Goal: Transaction & Acquisition: Purchase product/service

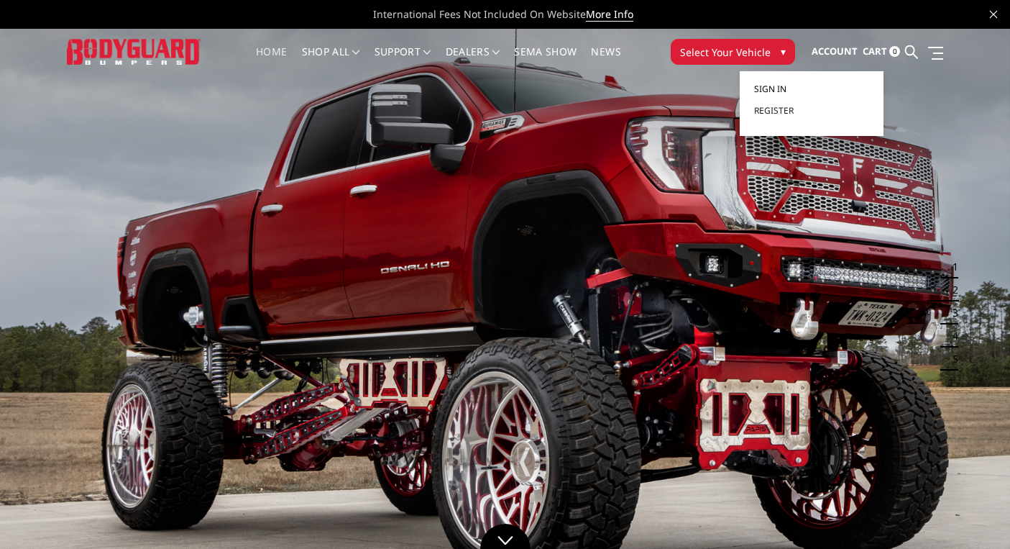
click at [781, 86] on span "Sign in" at bounding box center [770, 89] width 32 height 12
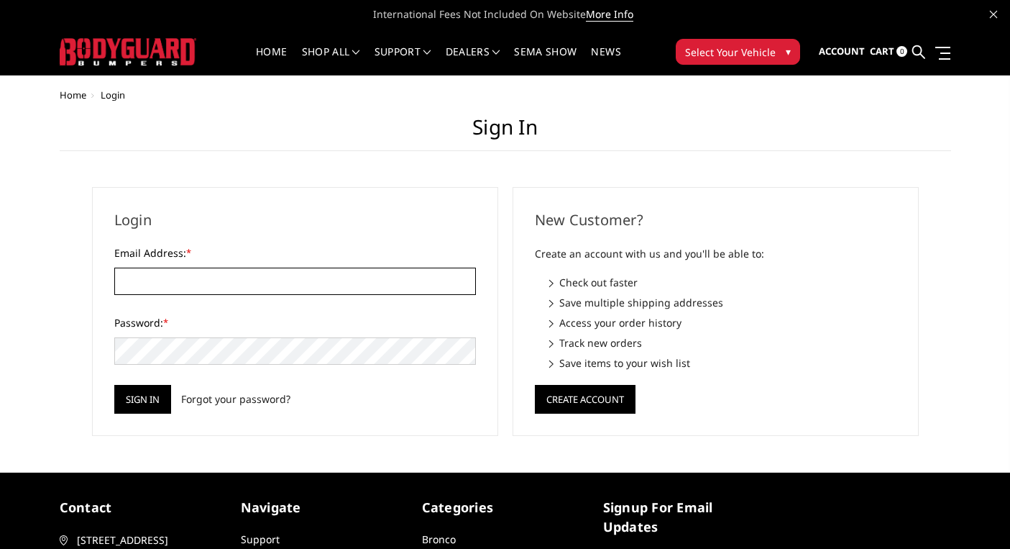
type input "[EMAIL_ADDRESS][DOMAIN_NAME]"
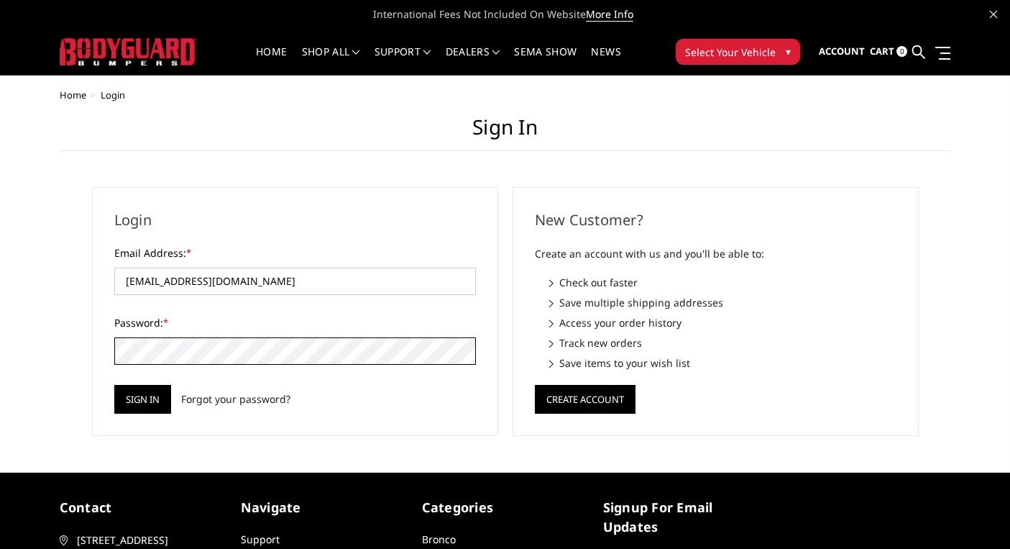
click at [142, 398] on input "Sign in" at bounding box center [142, 399] width 57 height 29
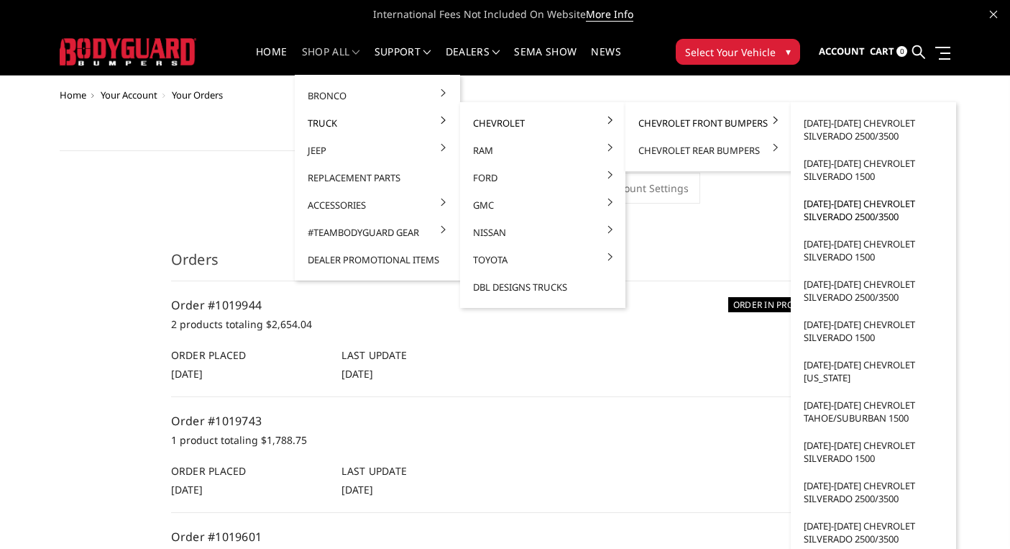
click at [851, 212] on link "[DATE]-[DATE] Chevrolet Silverado 2500/3500" at bounding box center [874, 210] width 154 height 40
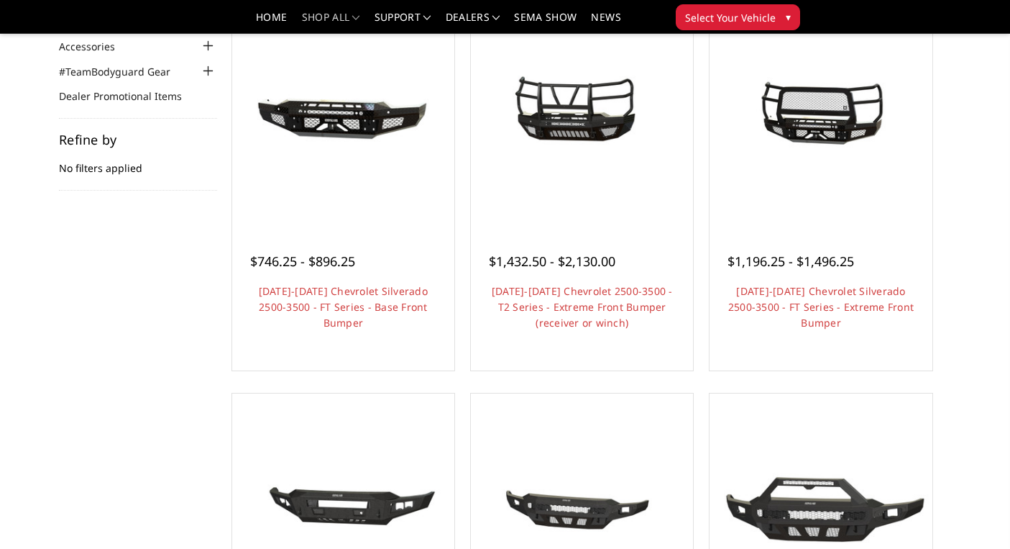
scroll to position [165, 0]
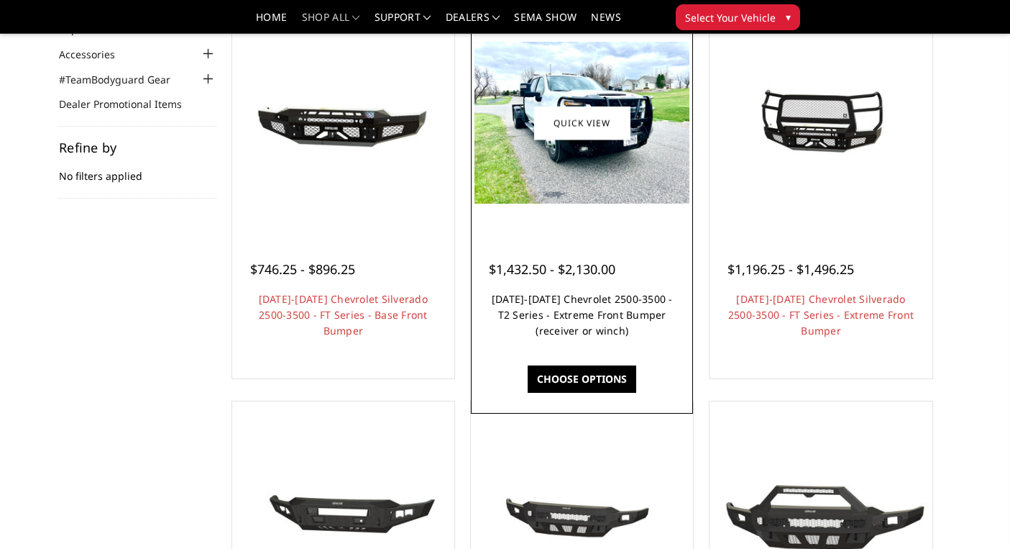
click at [588, 334] on link "2020-2023 Chevrolet 2500-3500 - T2 Series - Extreme Front Bumper (receiver or w…" at bounding box center [582, 314] width 181 height 45
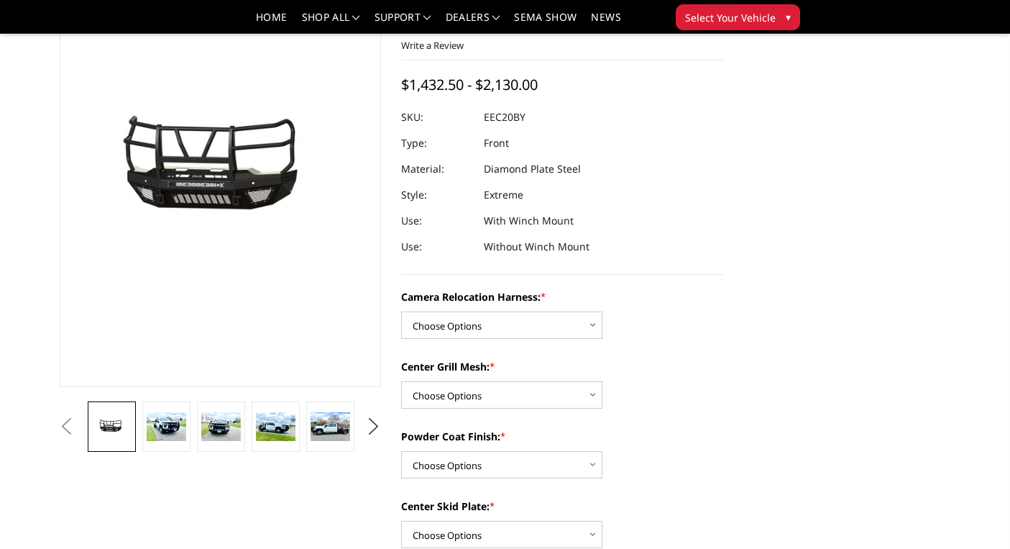
scroll to position [121, 0]
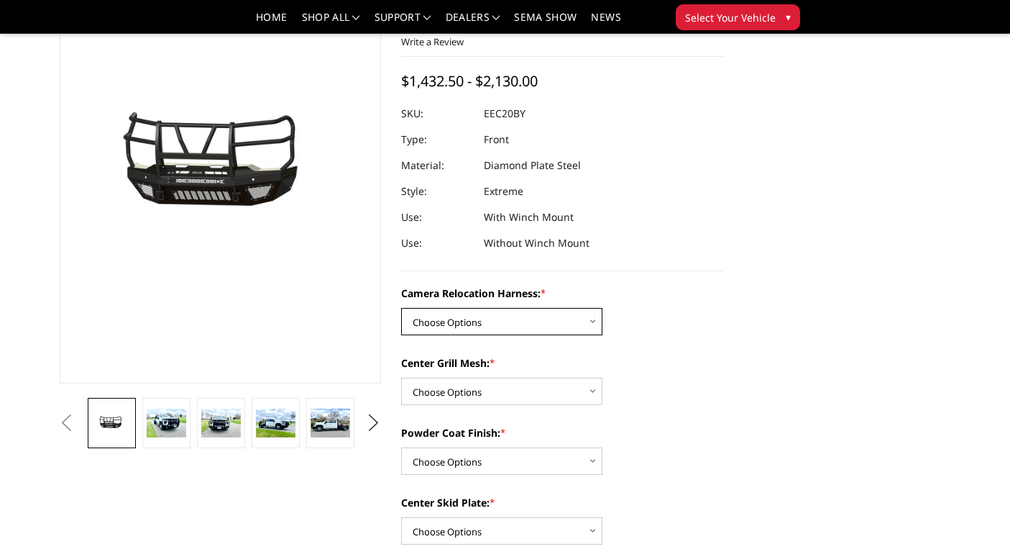
select select "3775"
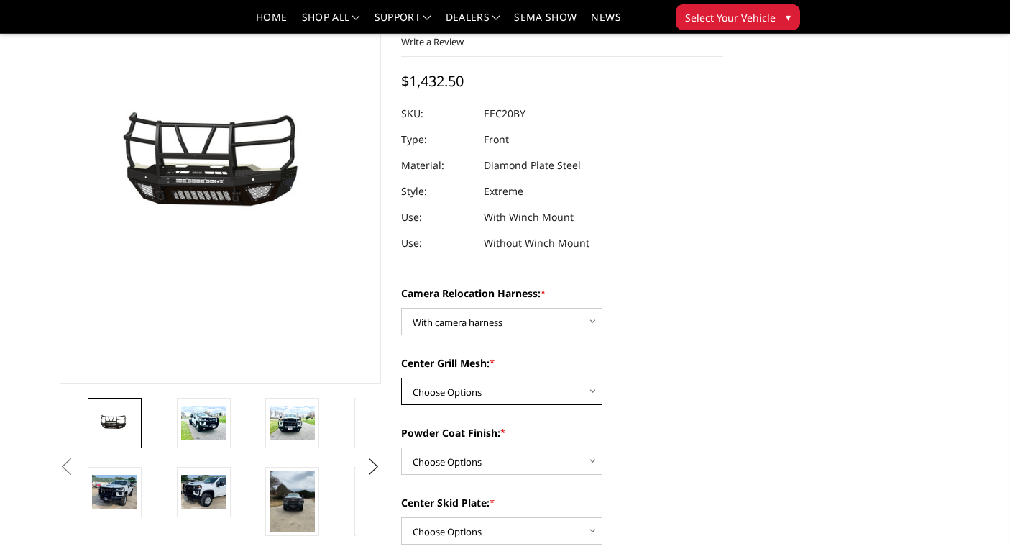
select select "3773"
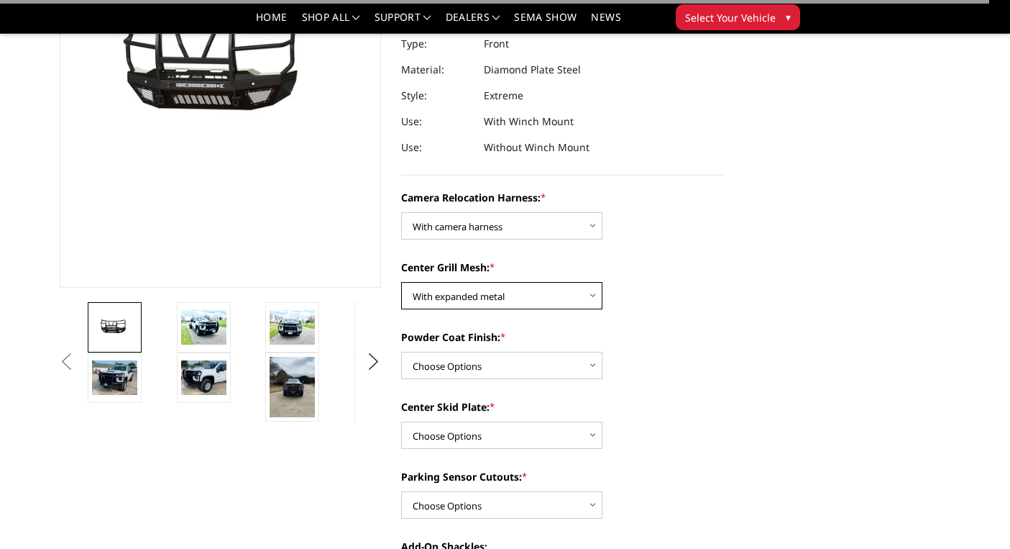
scroll to position [226, 0]
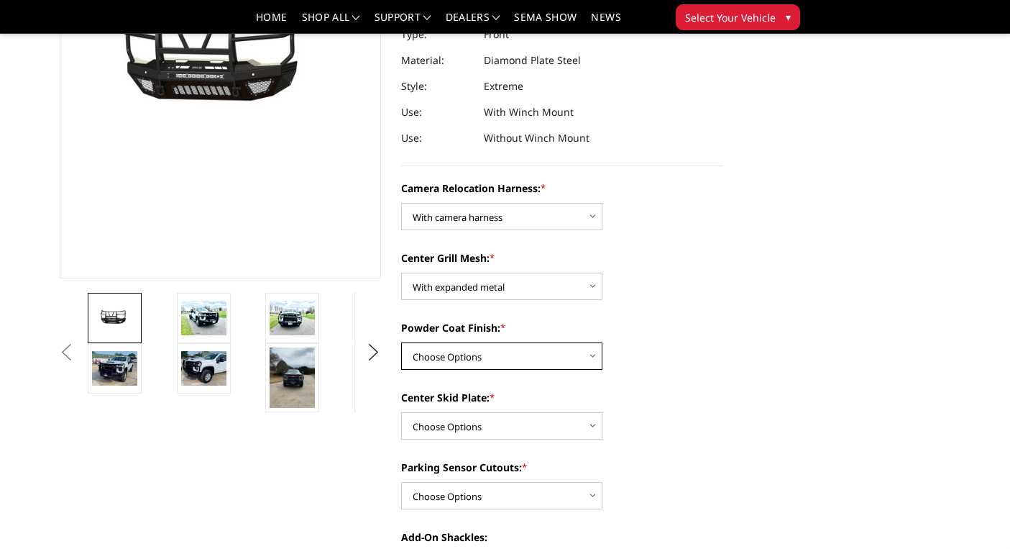
select select "3771"
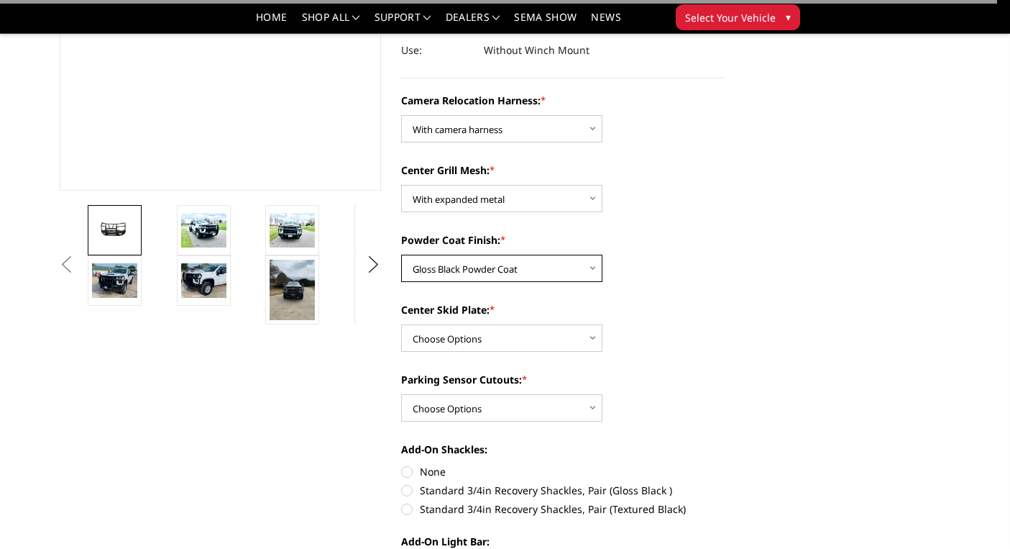
scroll to position [321, 0]
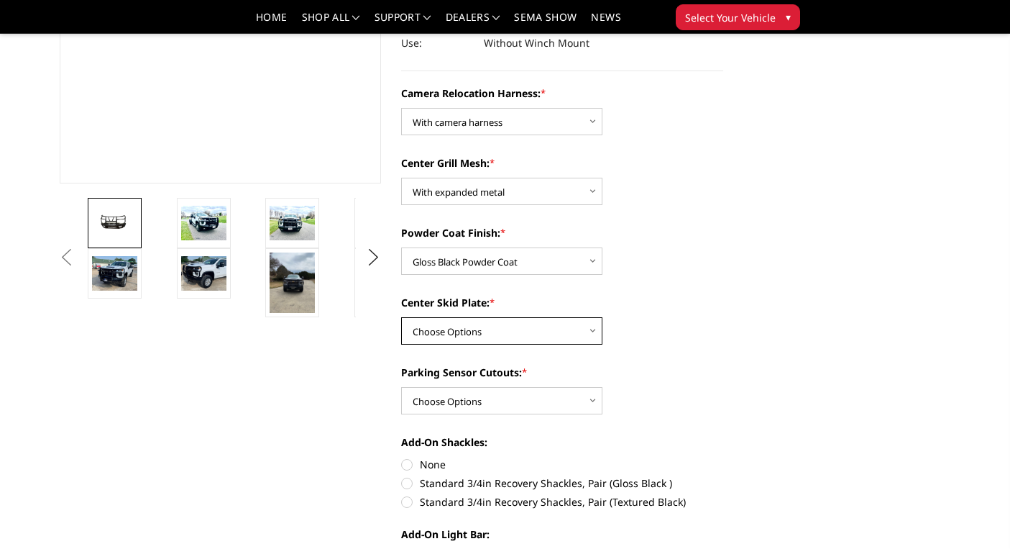
select select "3769"
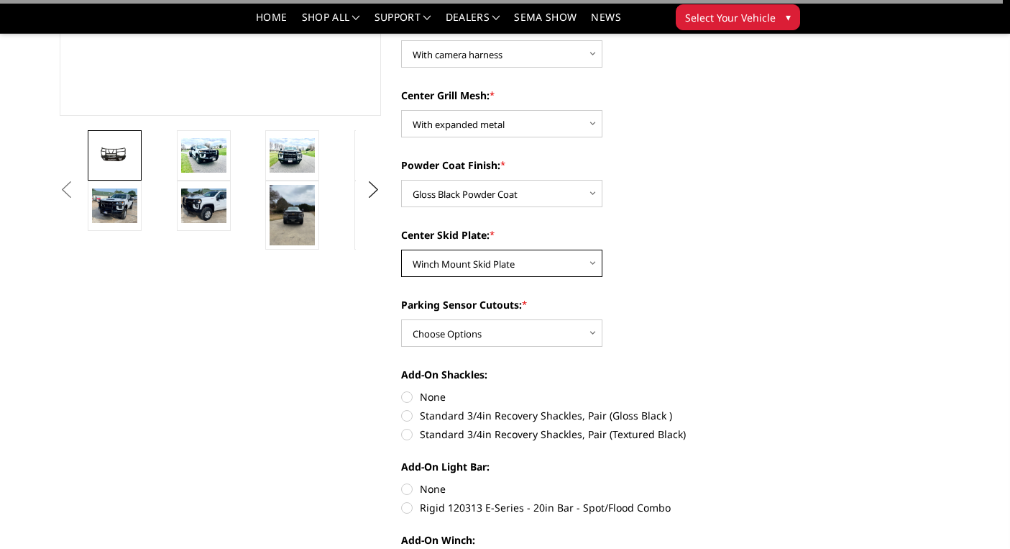
scroll to position [416, 0]
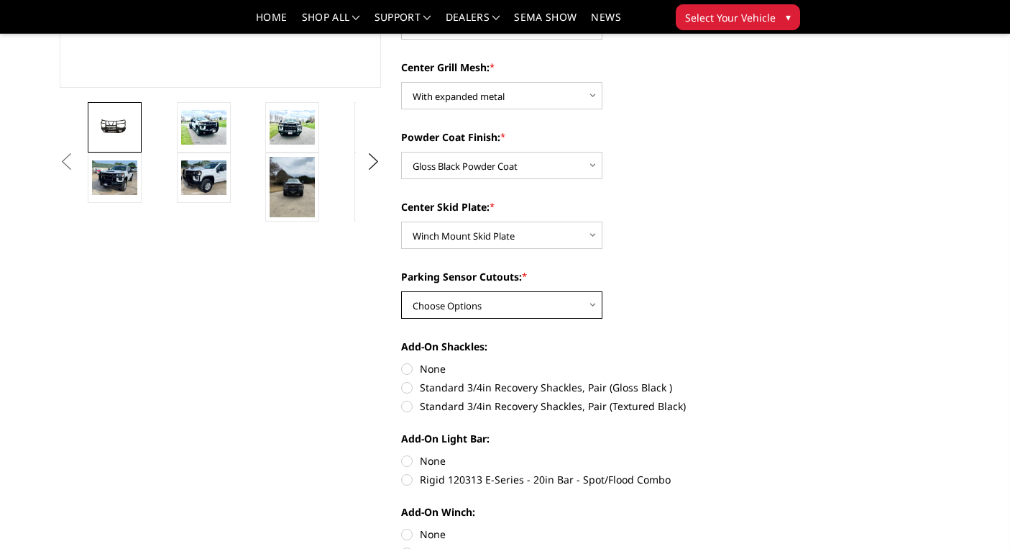
select select "3766"
click at [406, 367] on label "None" at bounding box center [562, 368] width 322 height 15
click at [402, 362] on input "None" at bounding box center [401, 361] width 1 height 1
radio input "true"
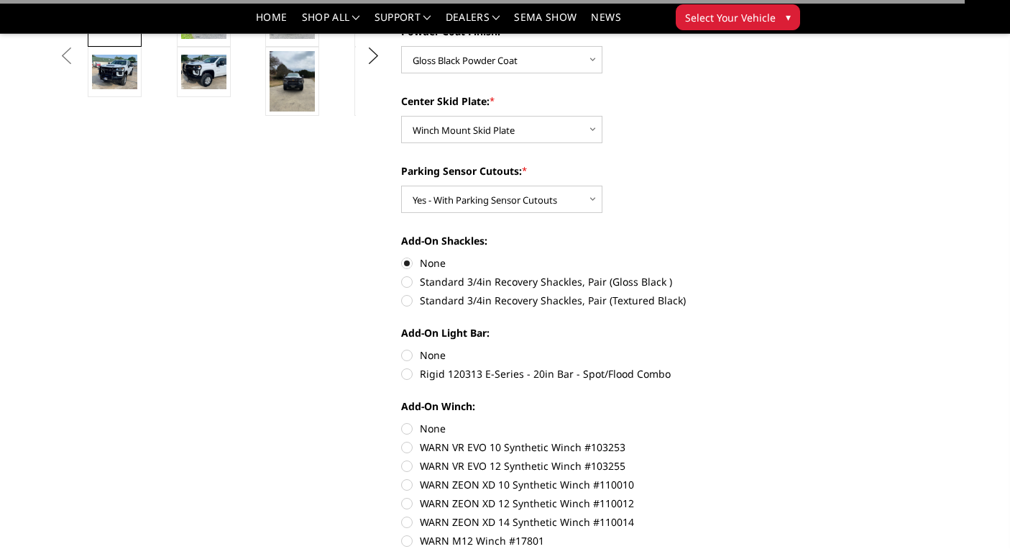
scroll to position [526, 0]
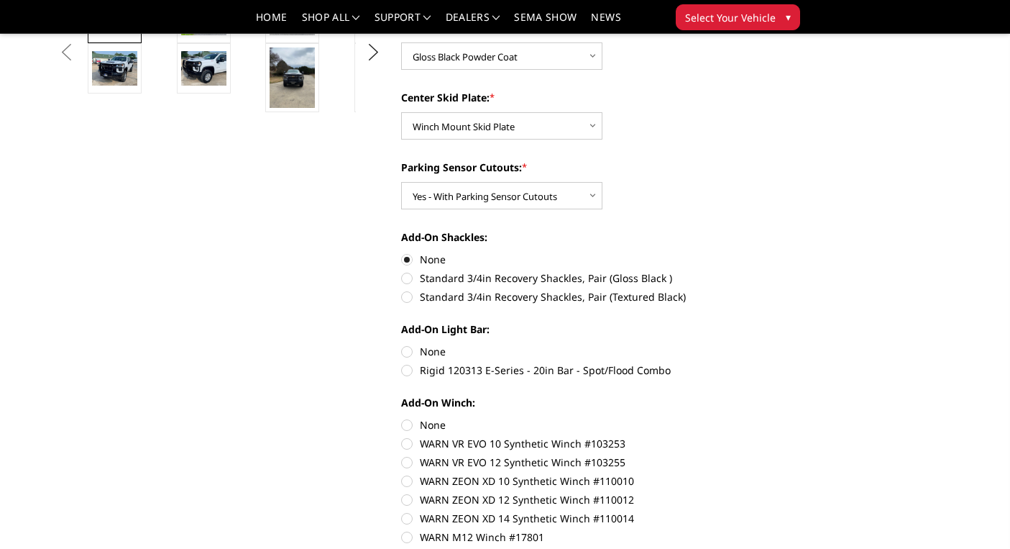
click at [407, 348] on label "None" at bounding box center [562, 351] width 322 height 15
click at [402, 344] on input "None" at bounding box center [401, 344] width 1 height 1
radio input "true"
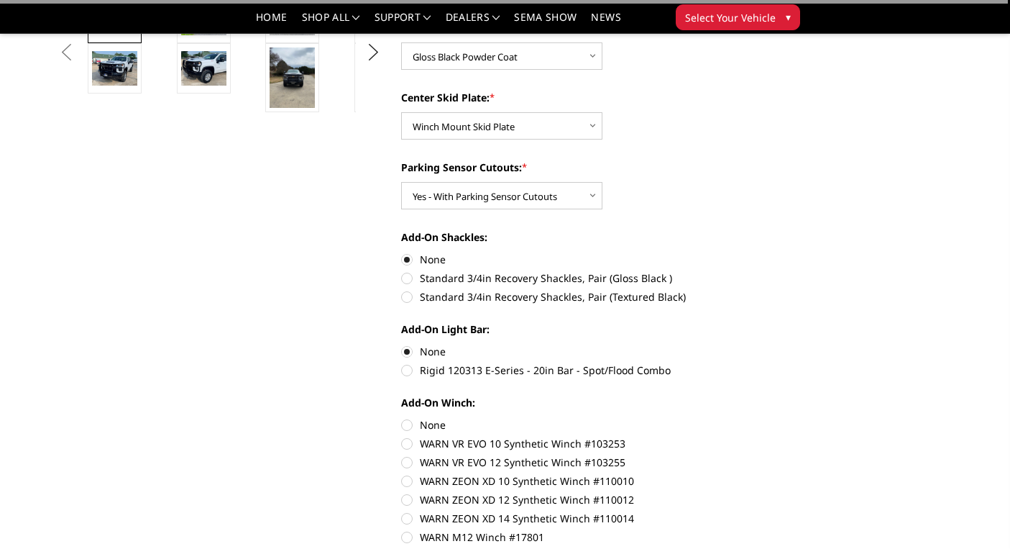
click at [406, 424] on label "None" at bounding box center [562, 424] width 322 height 15
click at [402, 418] on input "None" at bounding box center [401, 417] width 1 height 1
radio input "true"
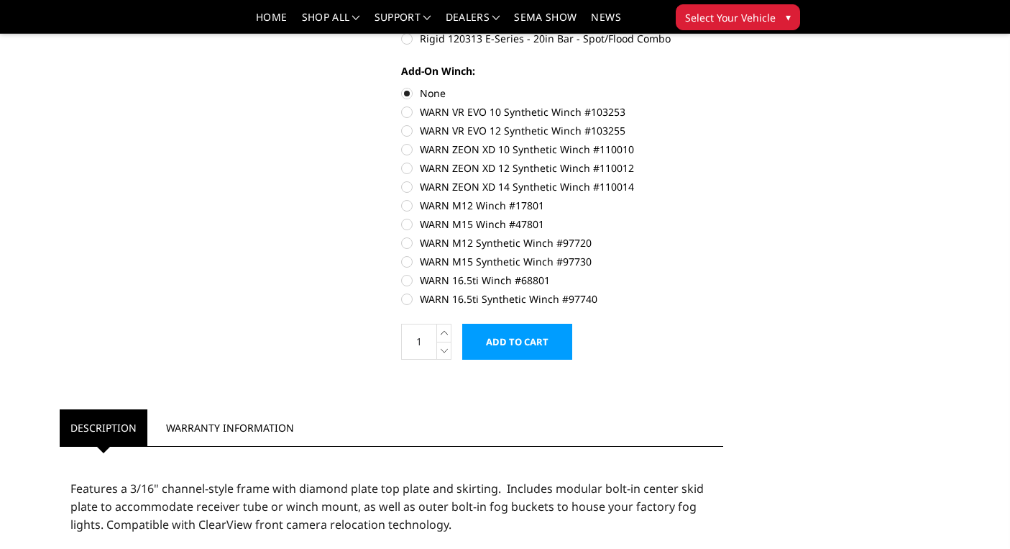
scroll to position [859, 0]
click at [547, 350] on input "Add to Cart" at bounding box center [517, 340] width 110 height 36
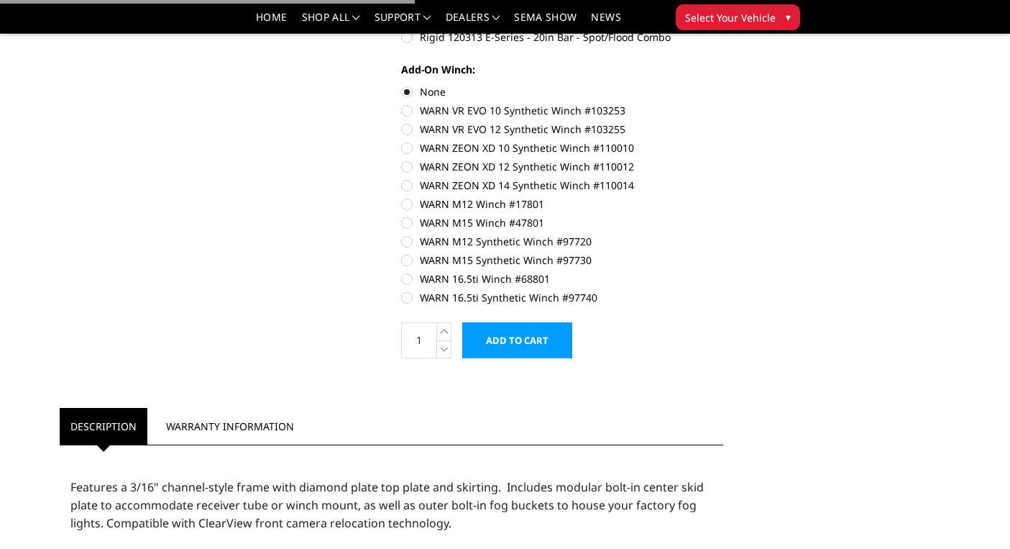
scroll to position [481, 0]
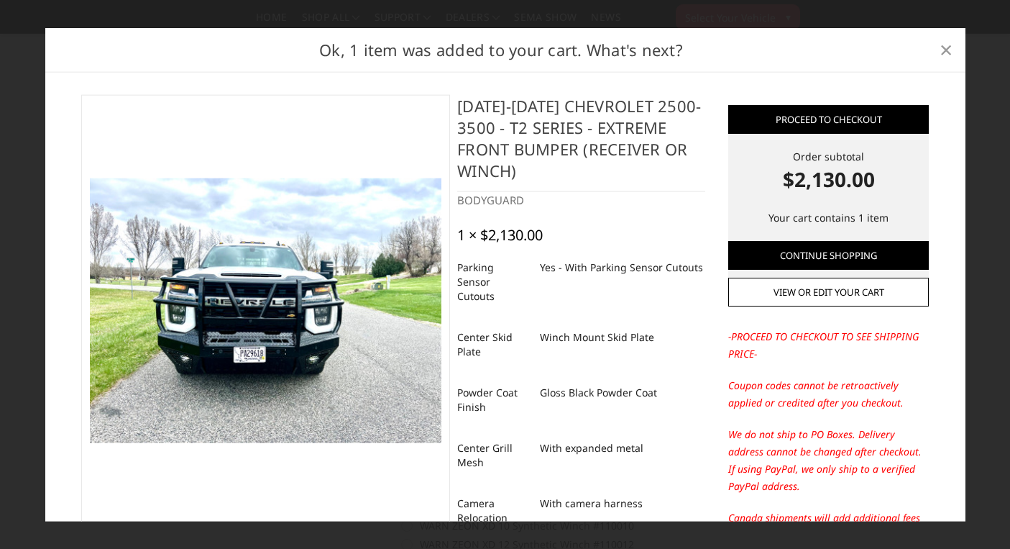
click at [946, 45] on span "×" at bounding box center [946, 49] width 13 height 31
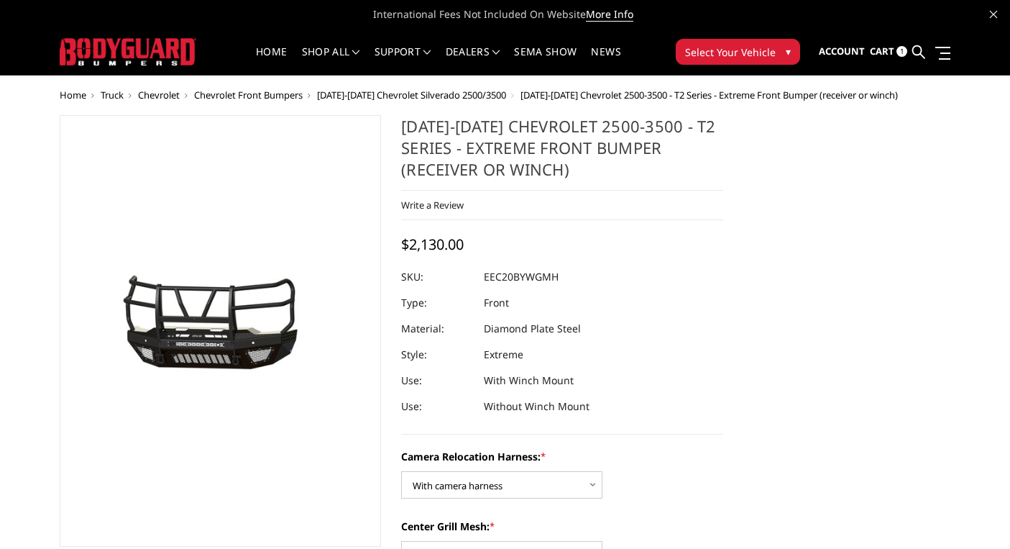
scroll to position [0, 0]
click at [177, 92] on span "Chevrolet" at bounding box center [159, 94] width 42 height 13
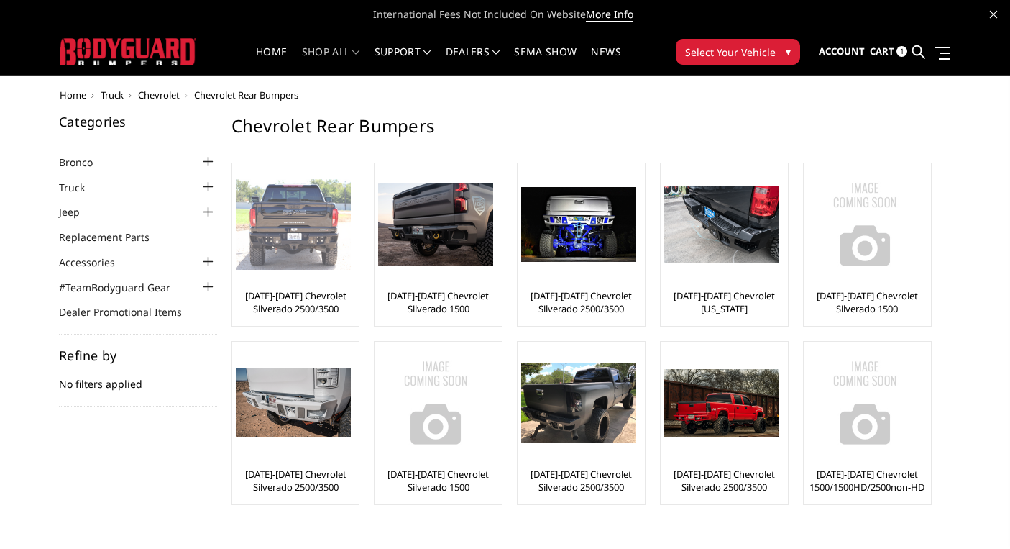
click at [307, 309] on link "[DATE]-[DATE] Chevrolet Silverado 2500/3500" at bounding box center [296, 302] width 120 height 26
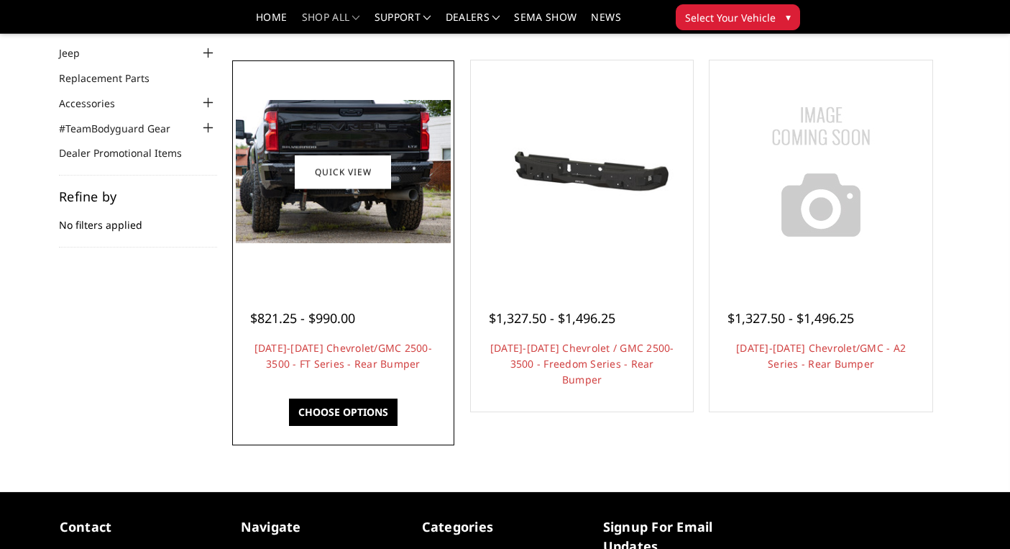
scroll to position [117, 0]
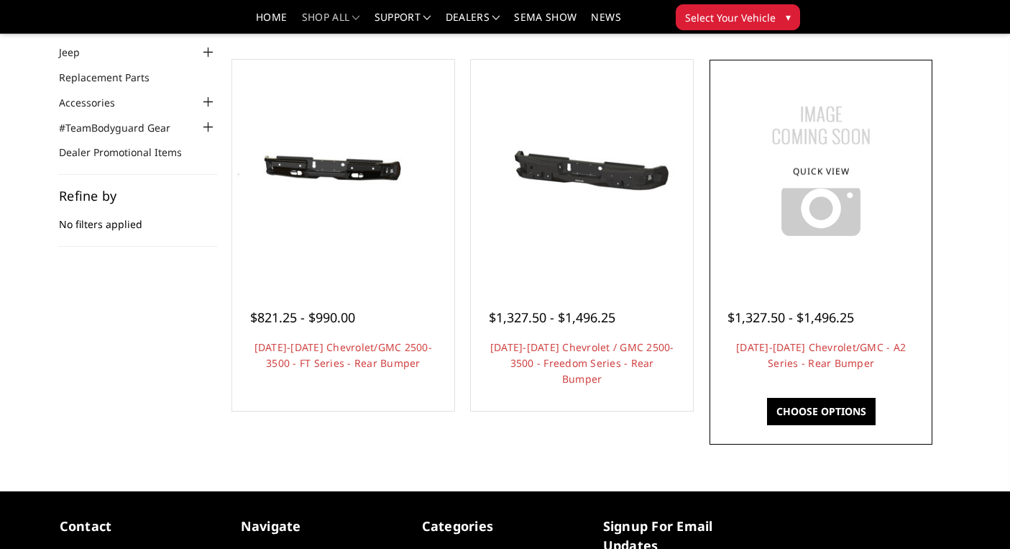
click at [811, 224] on img at bounding box center [821, 171] width 180 height 180
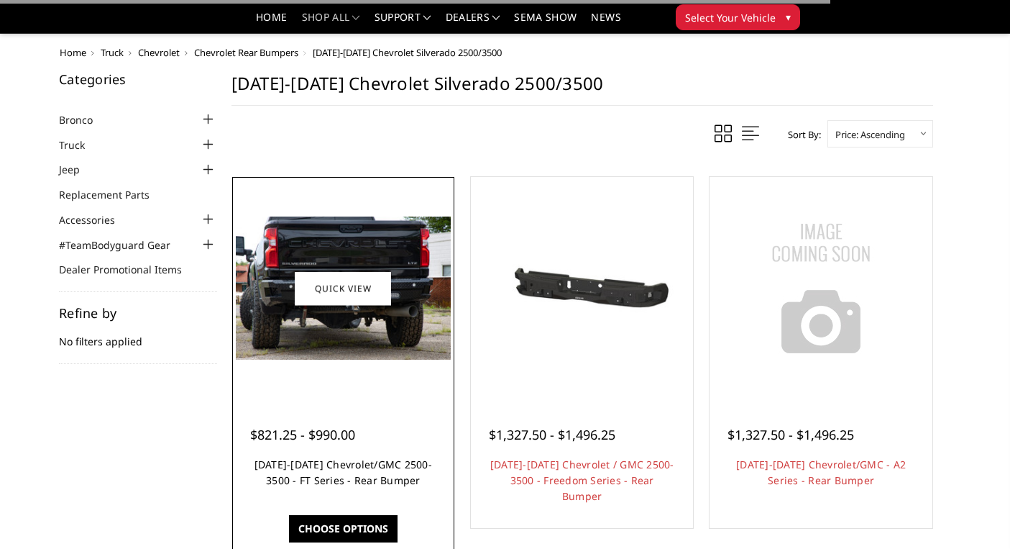
scroll to position [117, 0]
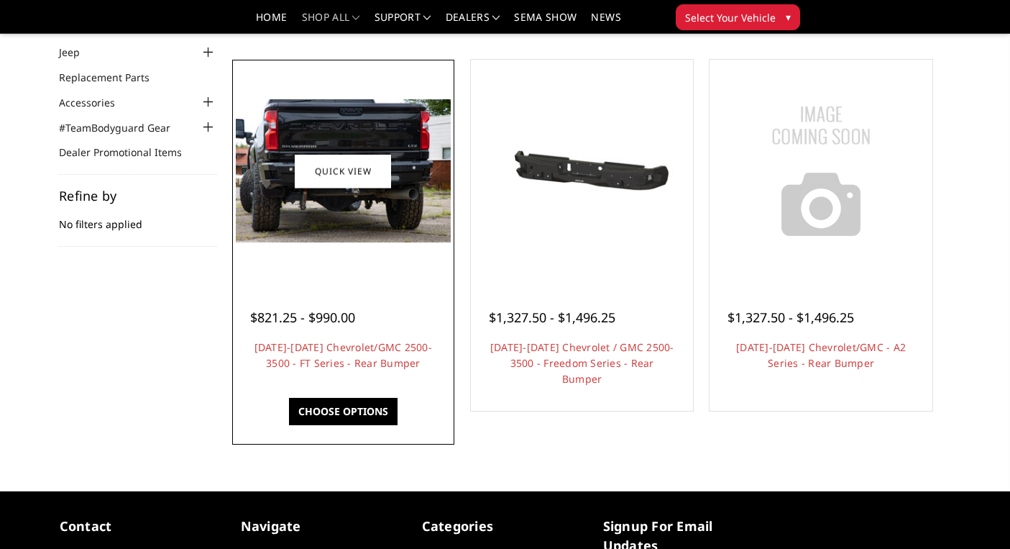
click at [377, 234] on img at bounding box center [343, 170] width 215 height 143
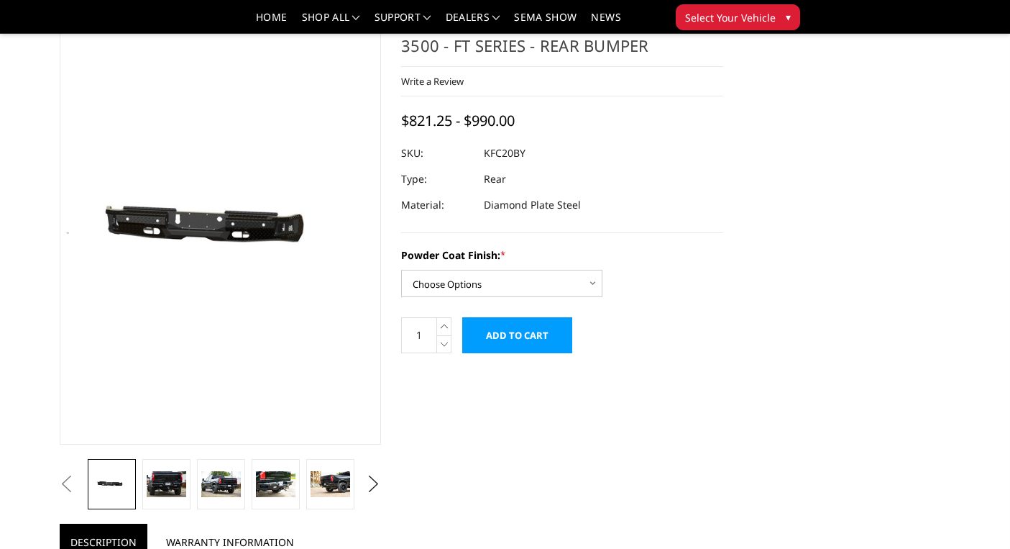
scroll to position [80, 0]
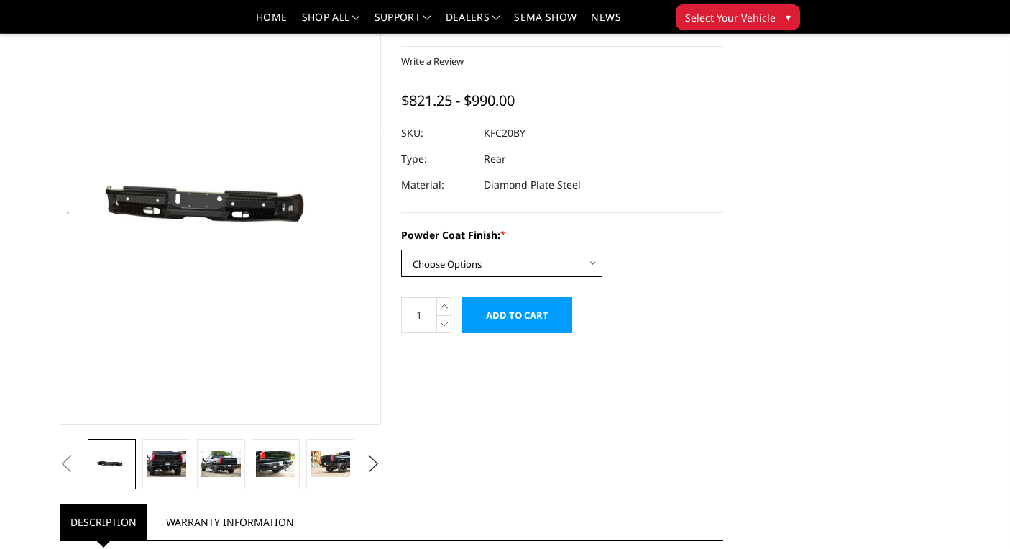
select select "3418"
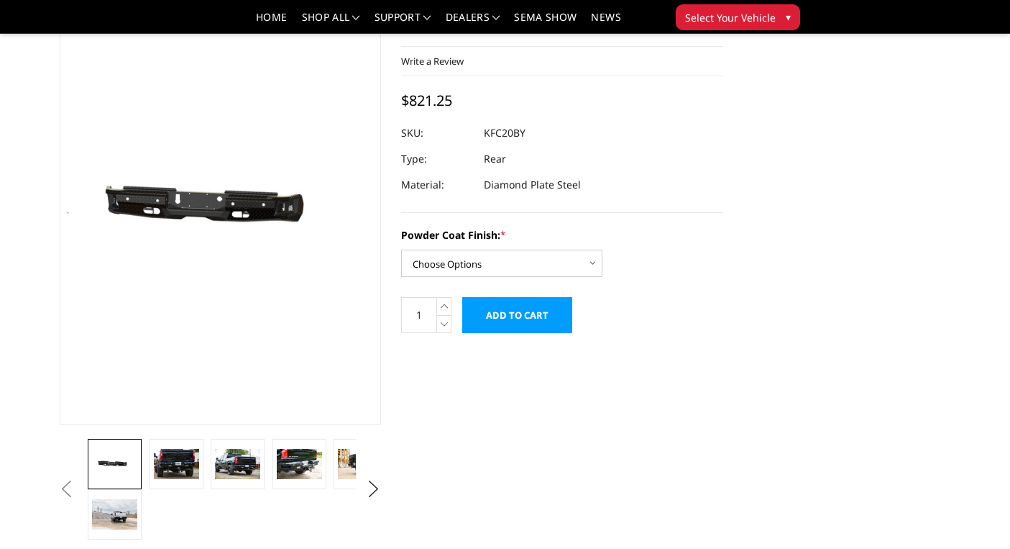
click at [578, 278] on form "Powder Coat Finish: * Choose Options Bare Metal Gloss Black Powder Coat Texture…" at bounding box center [562, 280] width 322 height 106
select select "3418"
click at [695, 321] on form "Powder Coat Finish: * Choose Options Bare Metal Gloss Black Powder Coat Texture…" at bounding box center [562, 280] width 322 height 106
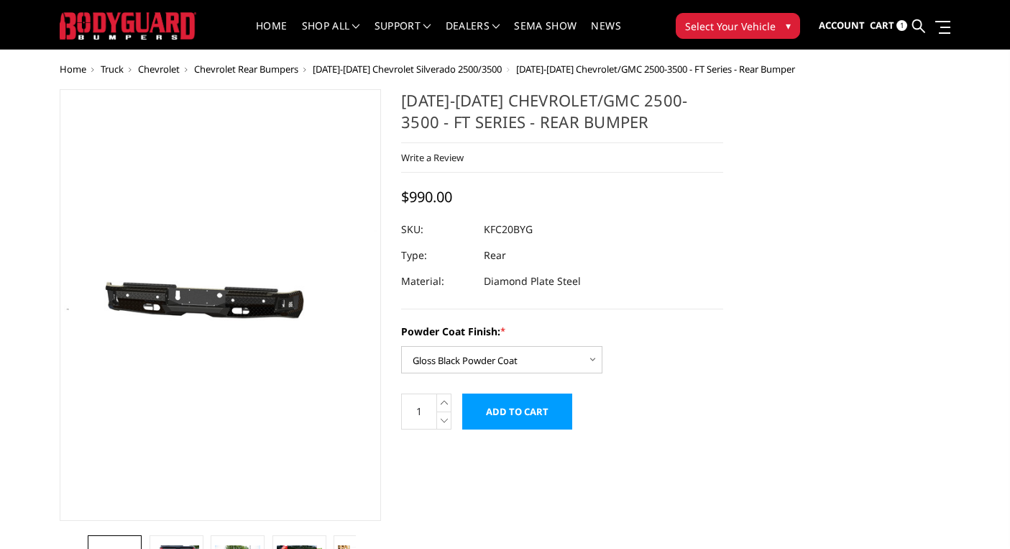
scroll to position [27, 0]
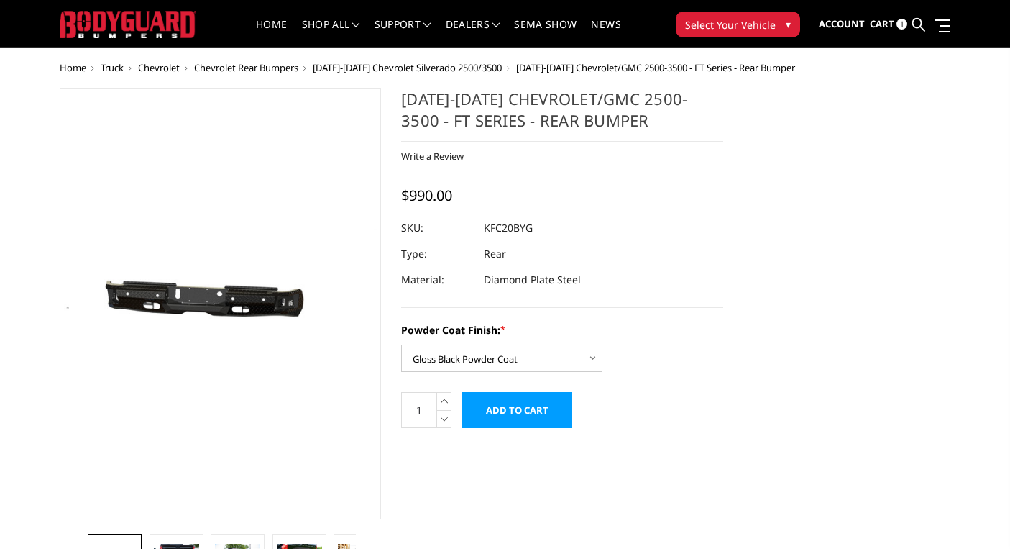
click at [496, 408] on input "Add to Cart" at bounding box center [517, 410] width 110 height 36
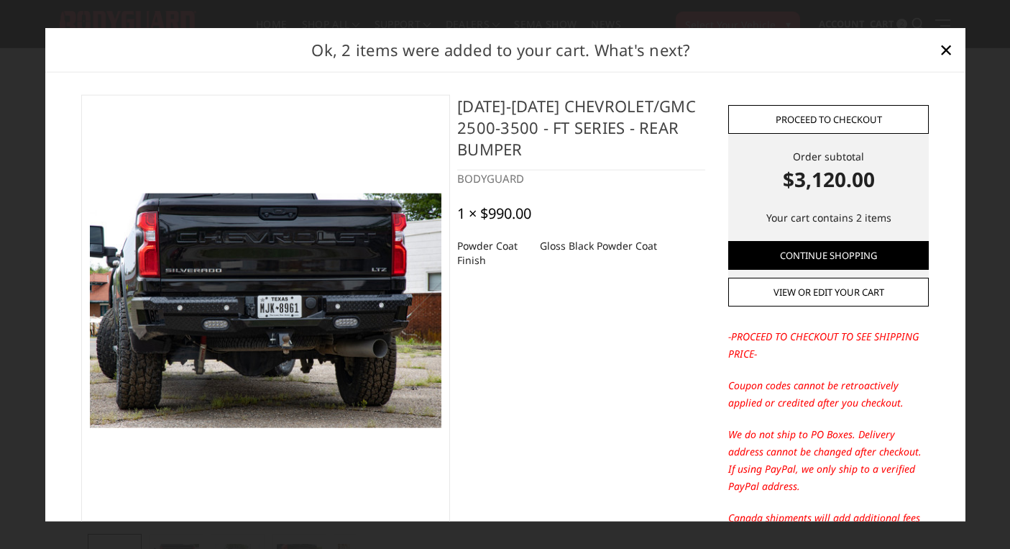
scroll to position [0, 0]
click at [855, 123] on link "Proceed to checkout" at bounding box center [829, 119] width 201 height 29
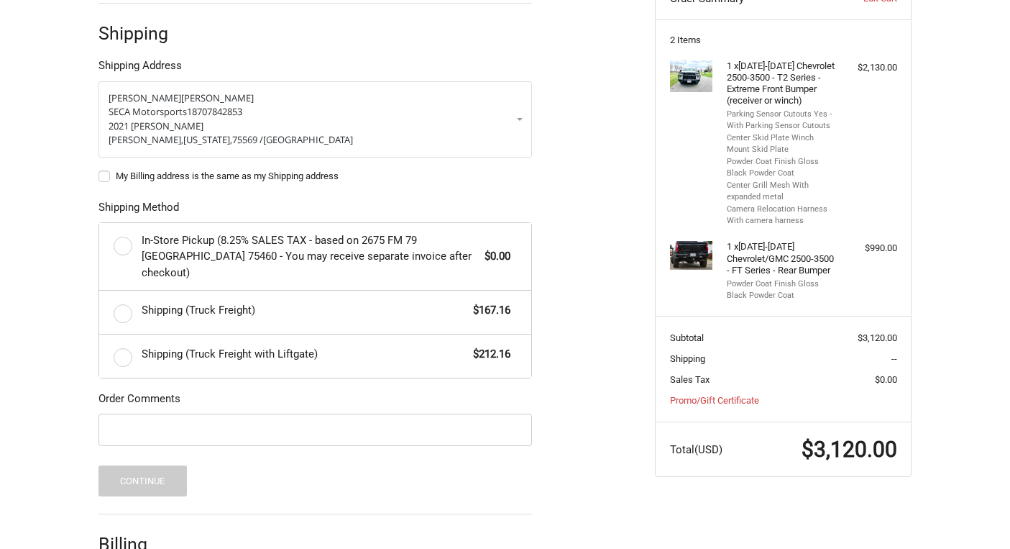
scroll to position [269, 0]
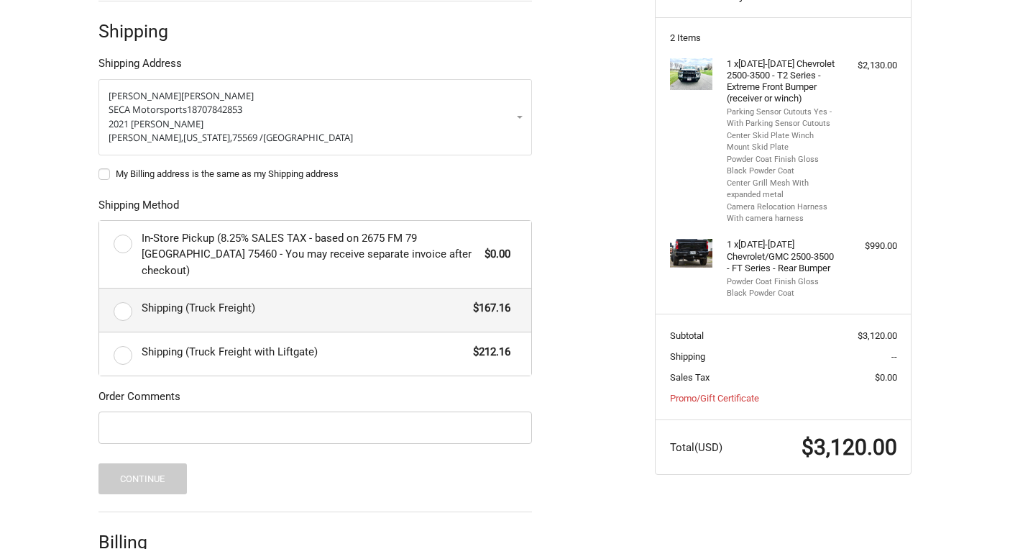
click at [127, 295] on label "Shipping (Truck Freight) $167.16" at bounding box center [315, 309] width 432 height 43
click at [100, 289] on input "Shipping (Truck Freight) $167.16" at bounding box center [99, 288] width 1 height 1
radio input "true"
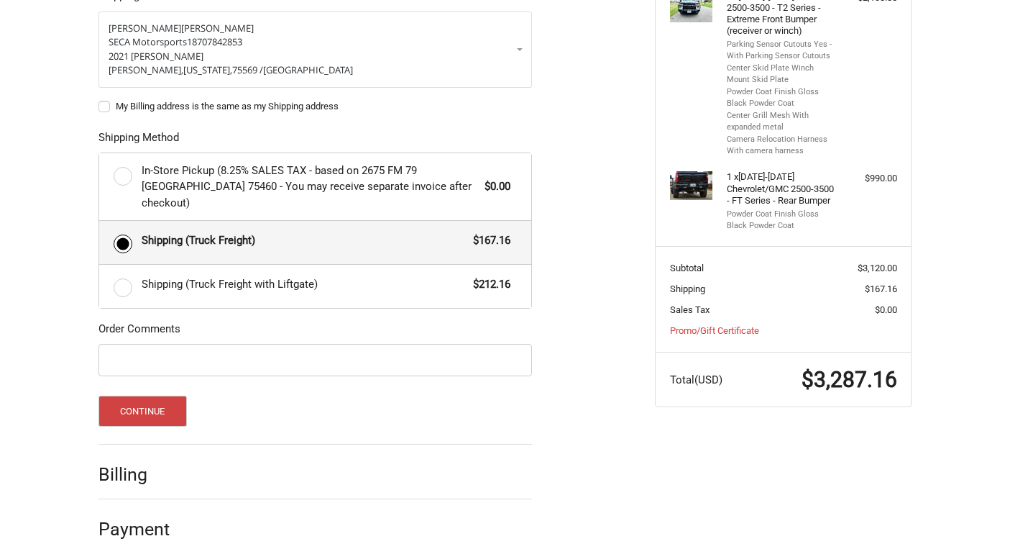
scroll to position [336, 0]
click at [156, 344] on input "Order Comments" at bounding box center [316, 360] width 434 height 32
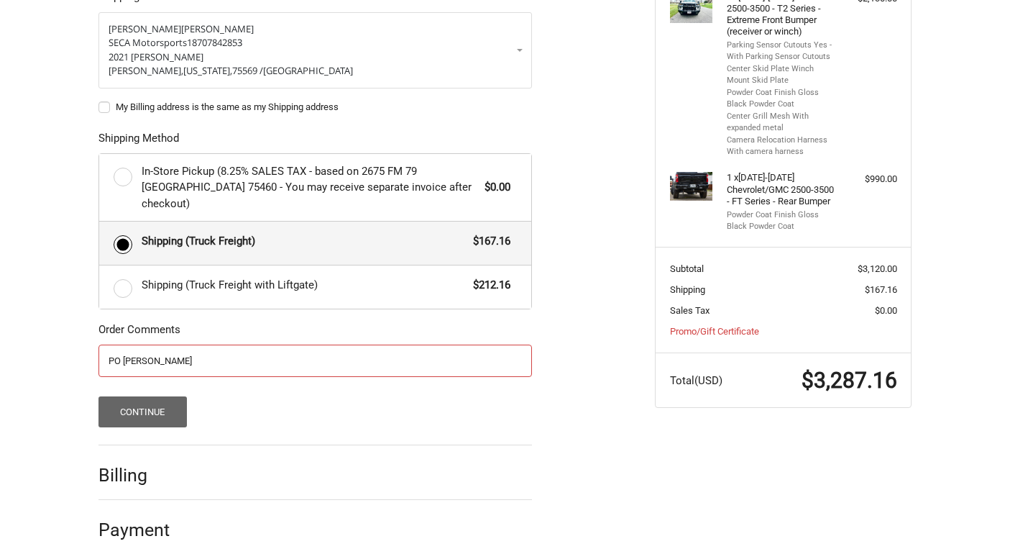
type input "PO Huddleston"
click at [147, 396] on button "Continue" at bounding box center [143, 411] width 88 height 31
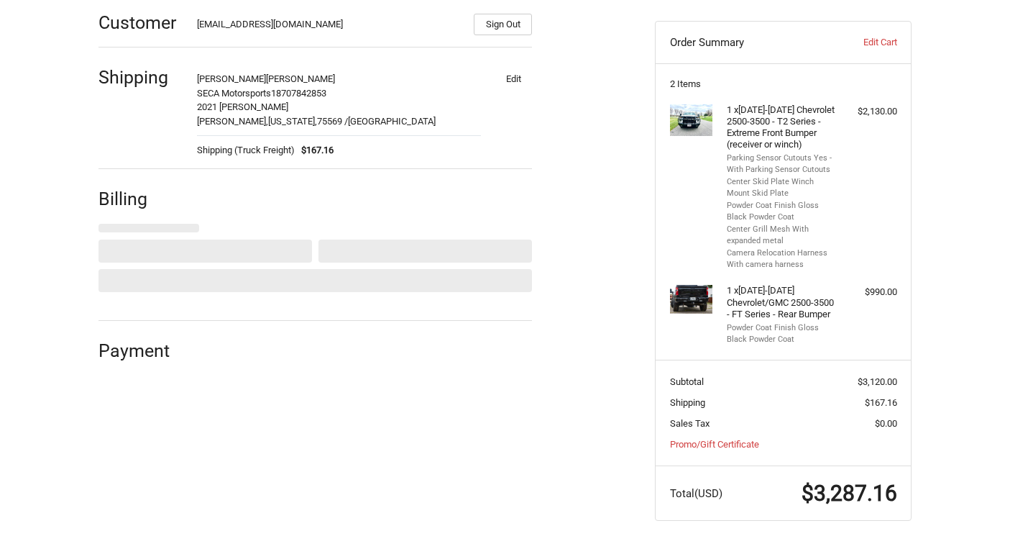
select select "US"
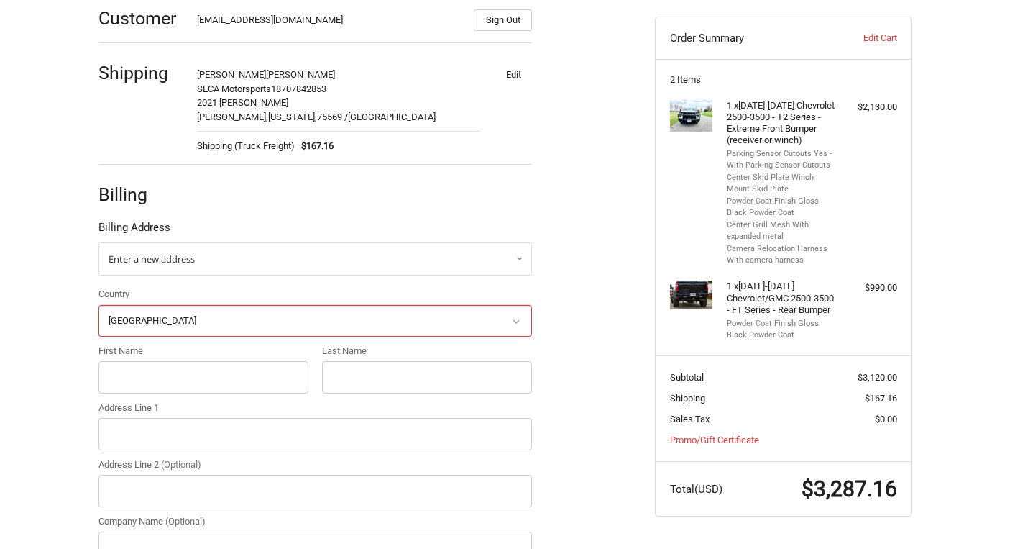
scroll to position [280, 0]
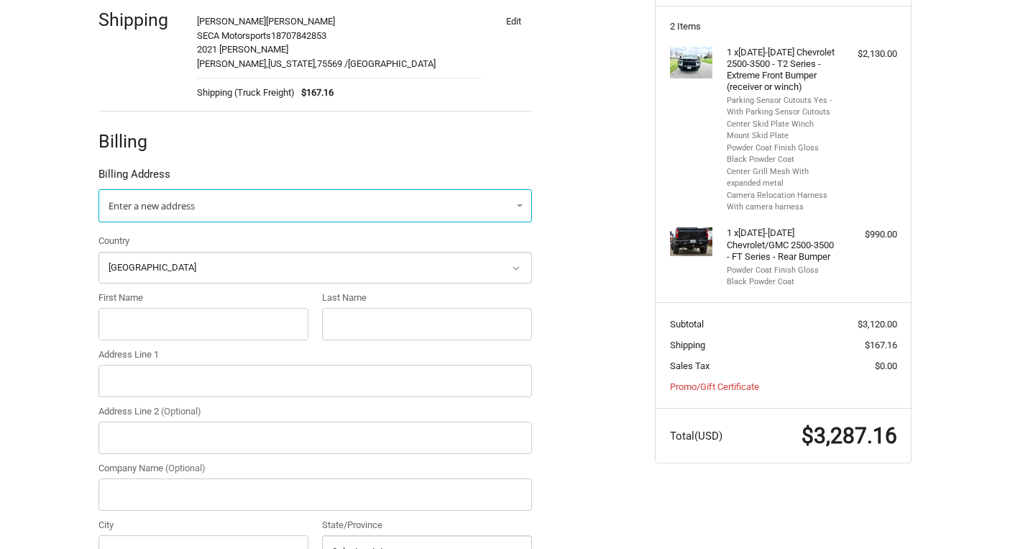
click at [517, 208] on link "Enter a new address" at bounding box center [316, 205] width 434 height 33
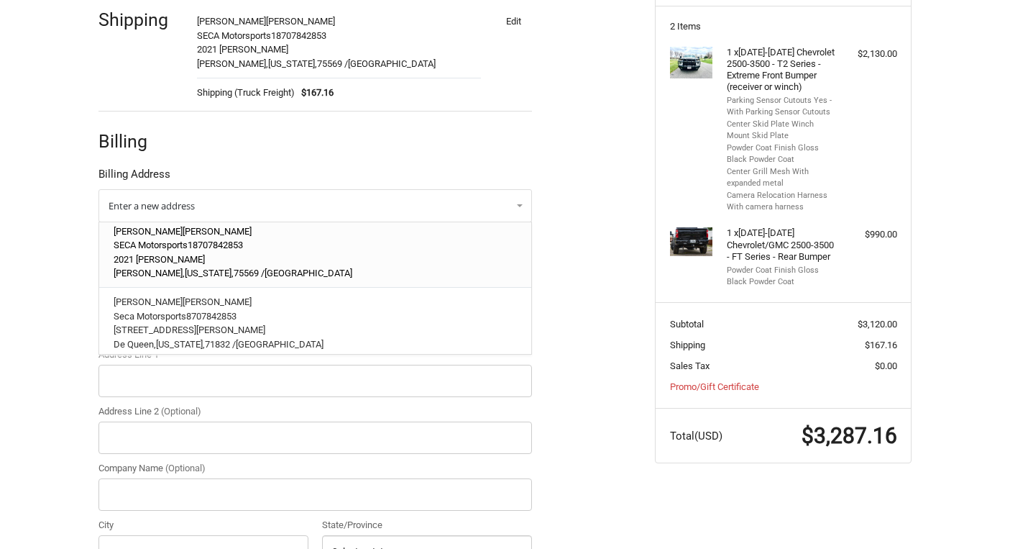
scroll to position [175, 0]
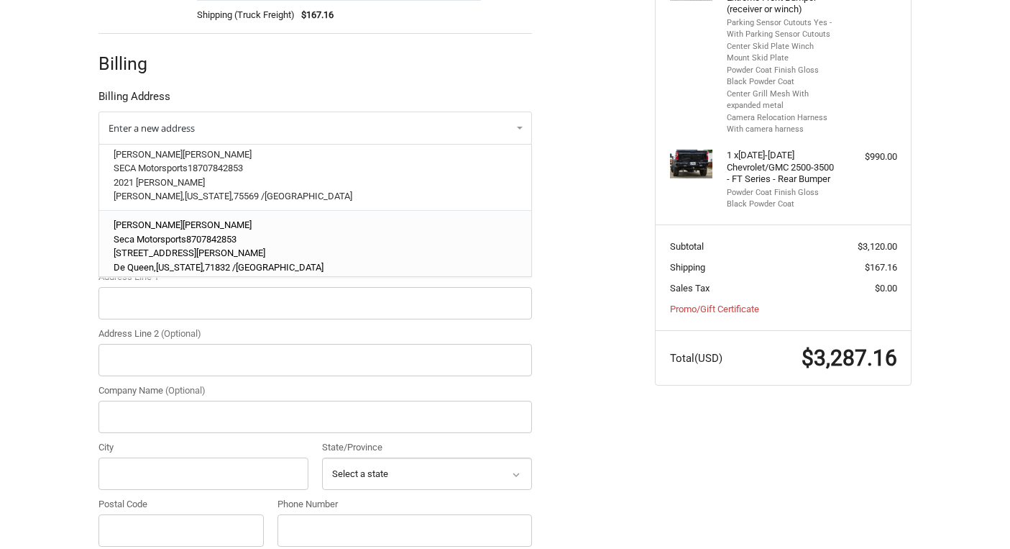
click at [262, 250] on p "122 W Robinson Rd" at bounding box center [316, 253] width 404 height 14
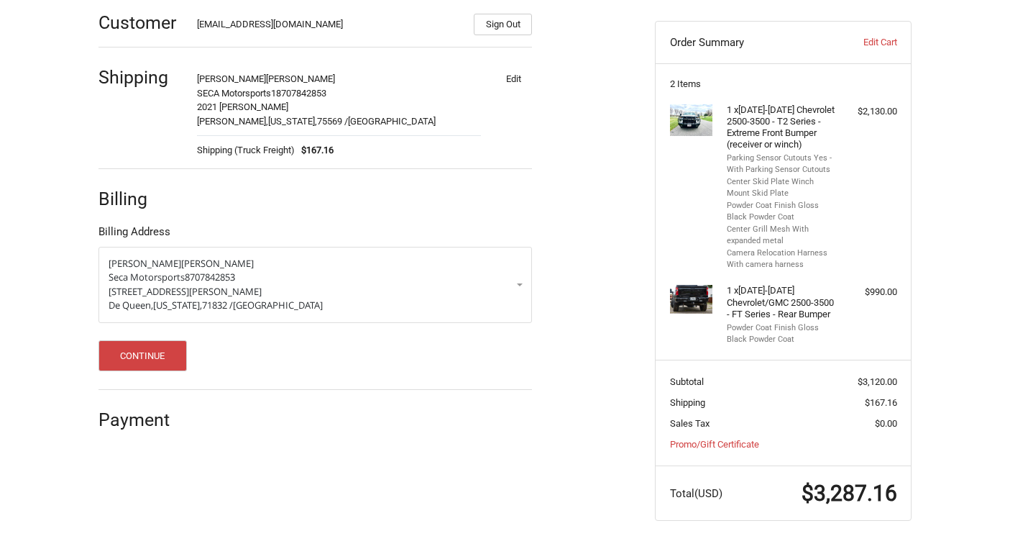
scroll to position [227, 0]
click at [146, 349] on button "Continue" at bounding box center [143, 355] width 88 height 31
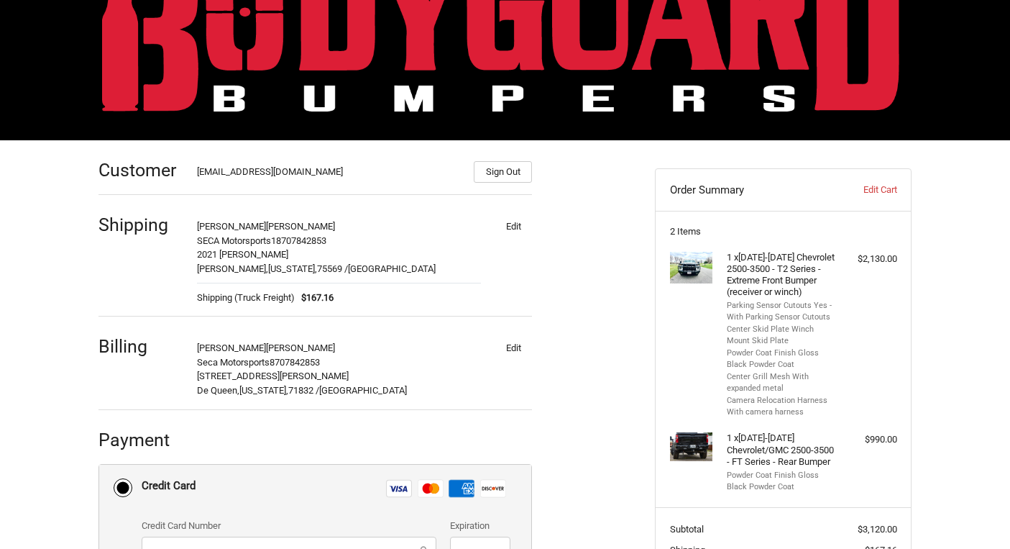
scroll to position [71, 0]
